Goal: Information Seeking & Learning: Learn about a topic

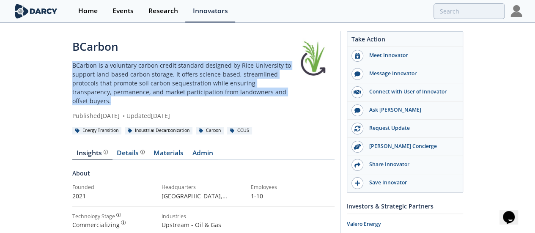
drag, startPoint x: 191, startPoint y: 86, endPoint x: 2, endPoint y: 67, distance: 190.5
copy p "BCarbon is a voluntary carbon credit standard designed by Rice University to su…"
click at [72, 72] on p "BCarbon is a voluntary carbon credit standard designed by Rice University to su…" at bounding box center [182, 83] width 220 height 44
drag, startPoint x: 8, startPoint y: 48, endPoint x: 166, endPoint y: 85, distance: 162.2
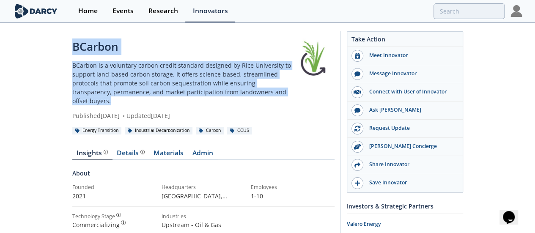
click at [166, 85] on div "BCarbon BCarbon is a voluntary carbon credit standard designed by [GEOGRAPHIC_D…" at bounding box center [182, 80] width 220 height 82
copy div "BCarbon BCarbon is a voluntary carbon credit standard designed by [GEOGRAPHIC_D…"
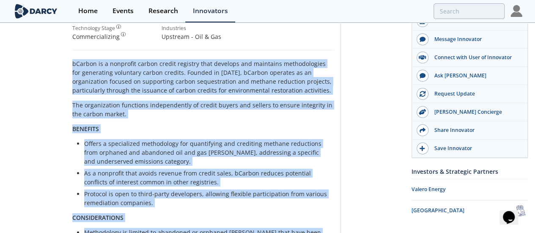
scroll to position [275, 0]
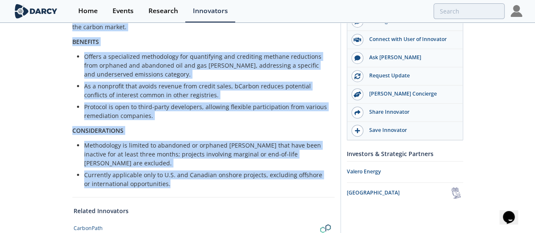
drag, startPoint x: 7, startPoint y: 44, endPoint x: 365, endPoint y: 105, distance: 363.0
click at [335, 105] on div "bCarbon is a nonprofit carbon credit registry that develops and maintains metho…" at bounding box center [203, 80] width 262 height 216
copy div "bCarbon is a nonprofit carbon credit registry that develops and maintains metho…"
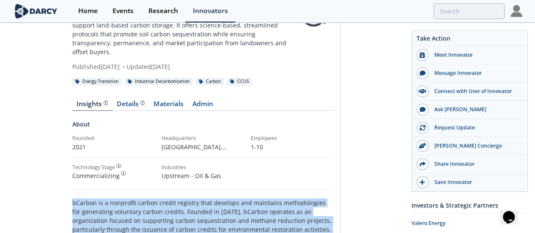
scroll to position [0, 0]
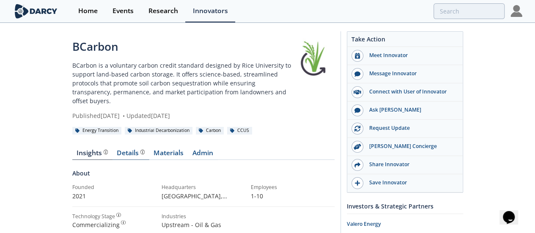
click at [117, 150] on div "Details Product overview, business model, technology and applications as added …" at bounding box center [131, 153] width 28 height 7
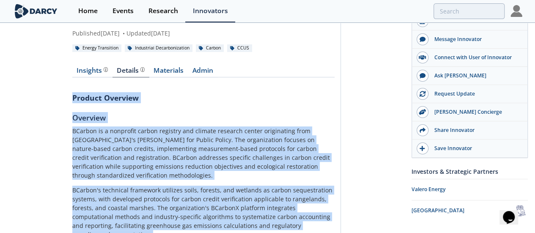
scroll to position [461, 0]
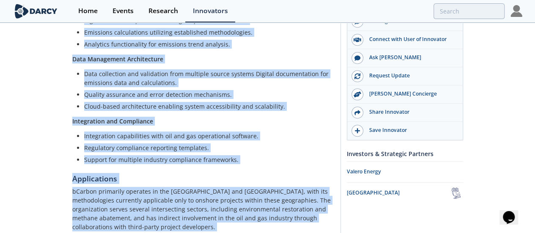
drag, startPoint x: 8, startPoint y: 81, endPoint x: 301, endPoint y: 177, distance: 308.5
click at [301, 177] on div "Product Overview Overview BCarbon is a nonprofit carbon registry and climate re…" at bounding box center [203, 2] width 262 height 594
copy div "Product Overview Overview BCarbon is a nonprofit carbon registry and climate re…"
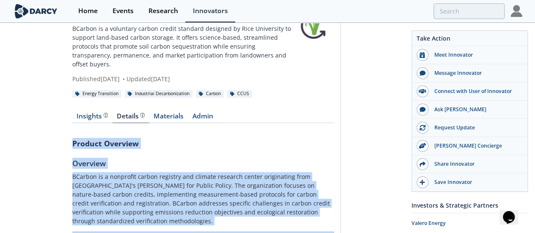
scroll to position [33, 0]
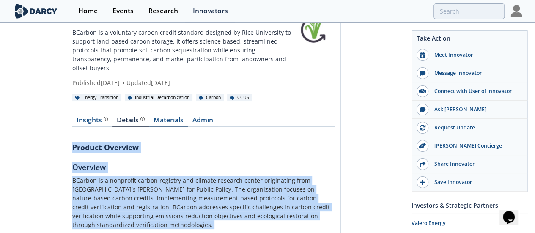
click at [149, 117] on link "Materials" at bounding box center [168, 122] width 39 height 10
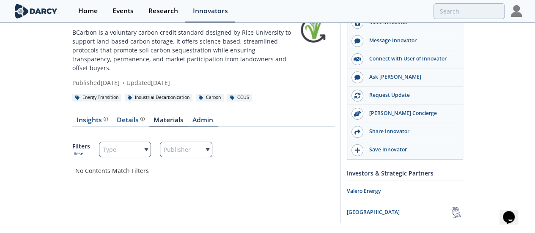
click at [188, 117] on link "Admin" at bounding box center [203, 122] width 30 height 10
